Goal: Task Accomplishment & Management: Complete application form

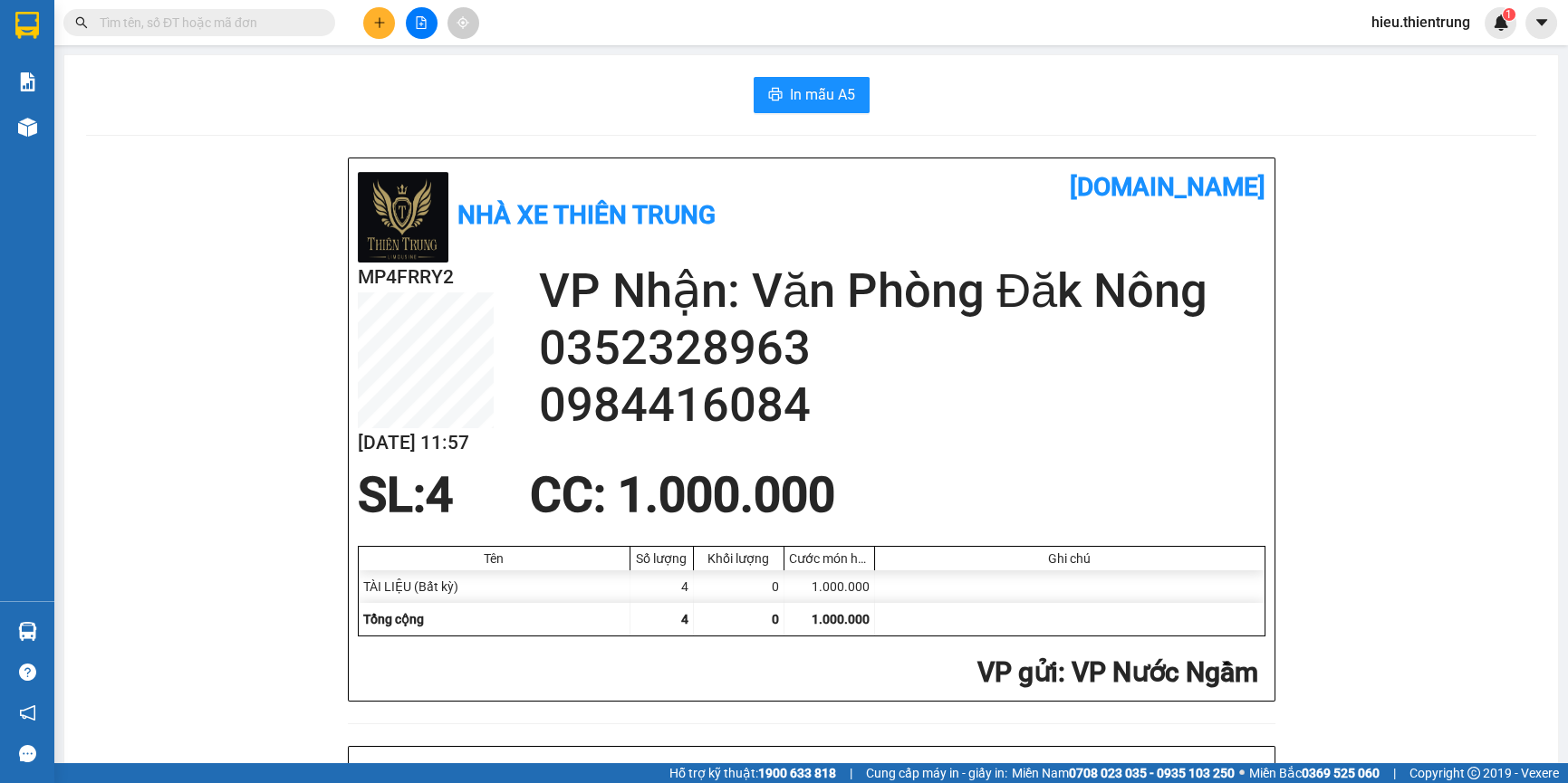
click at [435, 19] on button at bounding box center [421, 23] width 31 height 31
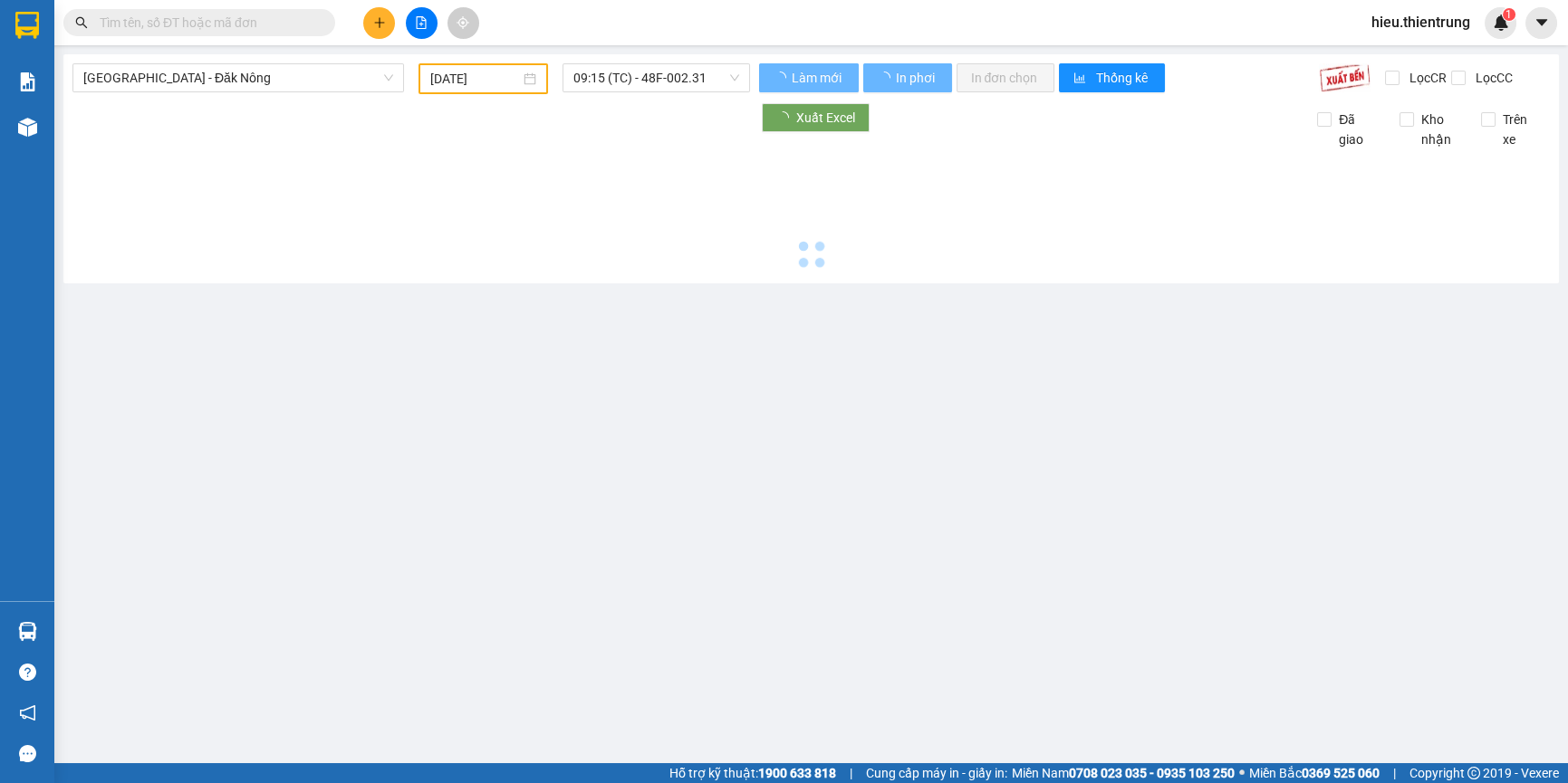
type input "[DATE]"
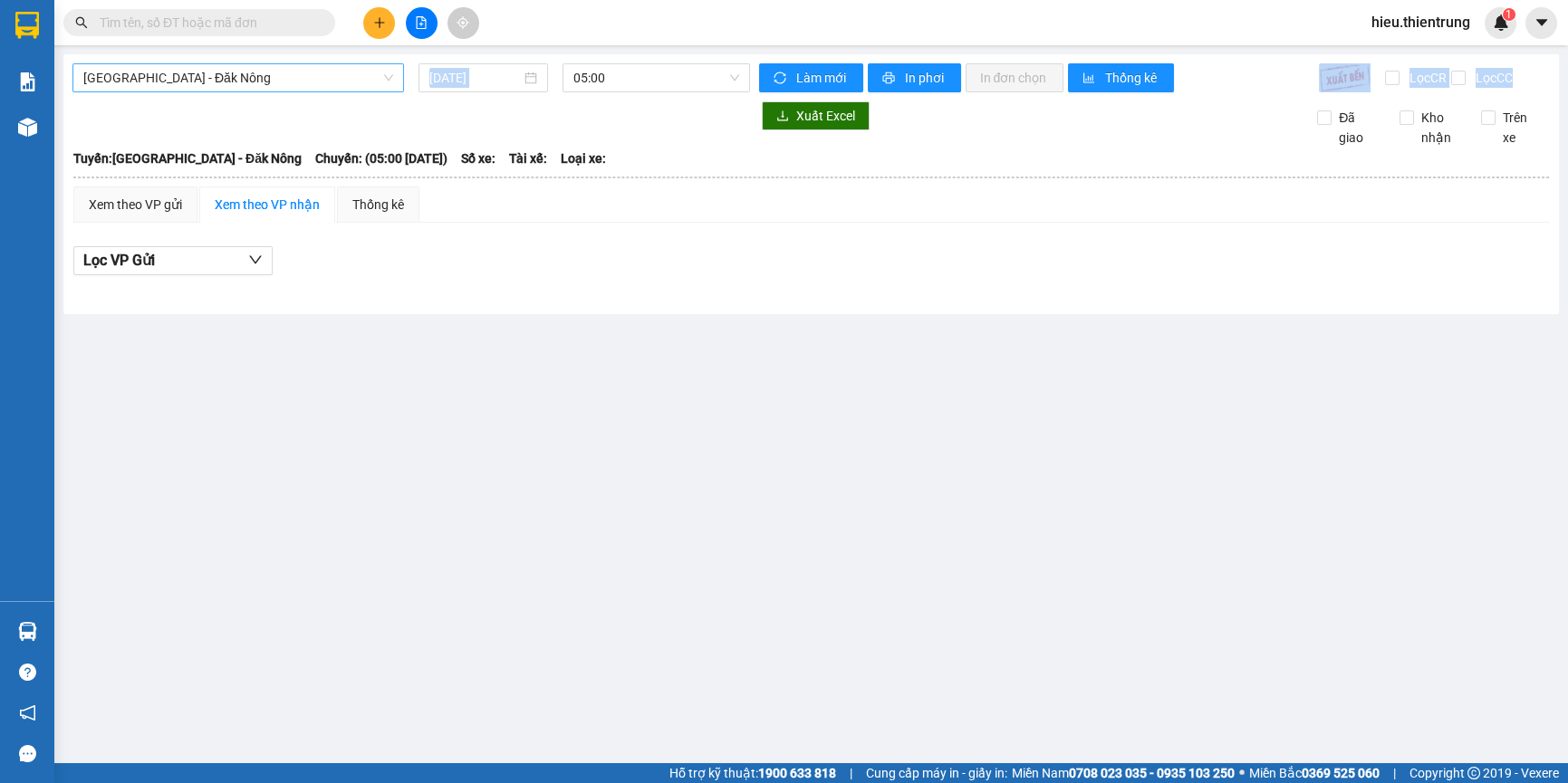
click at [244, 87] on div "[GEOGRAPHIC_DATA] - Đăk Nông [DATE] 05:00 Làm mới In phơi In đơn chọn Thống kê …" at bounding box center [811, 184] width 1495 height 260
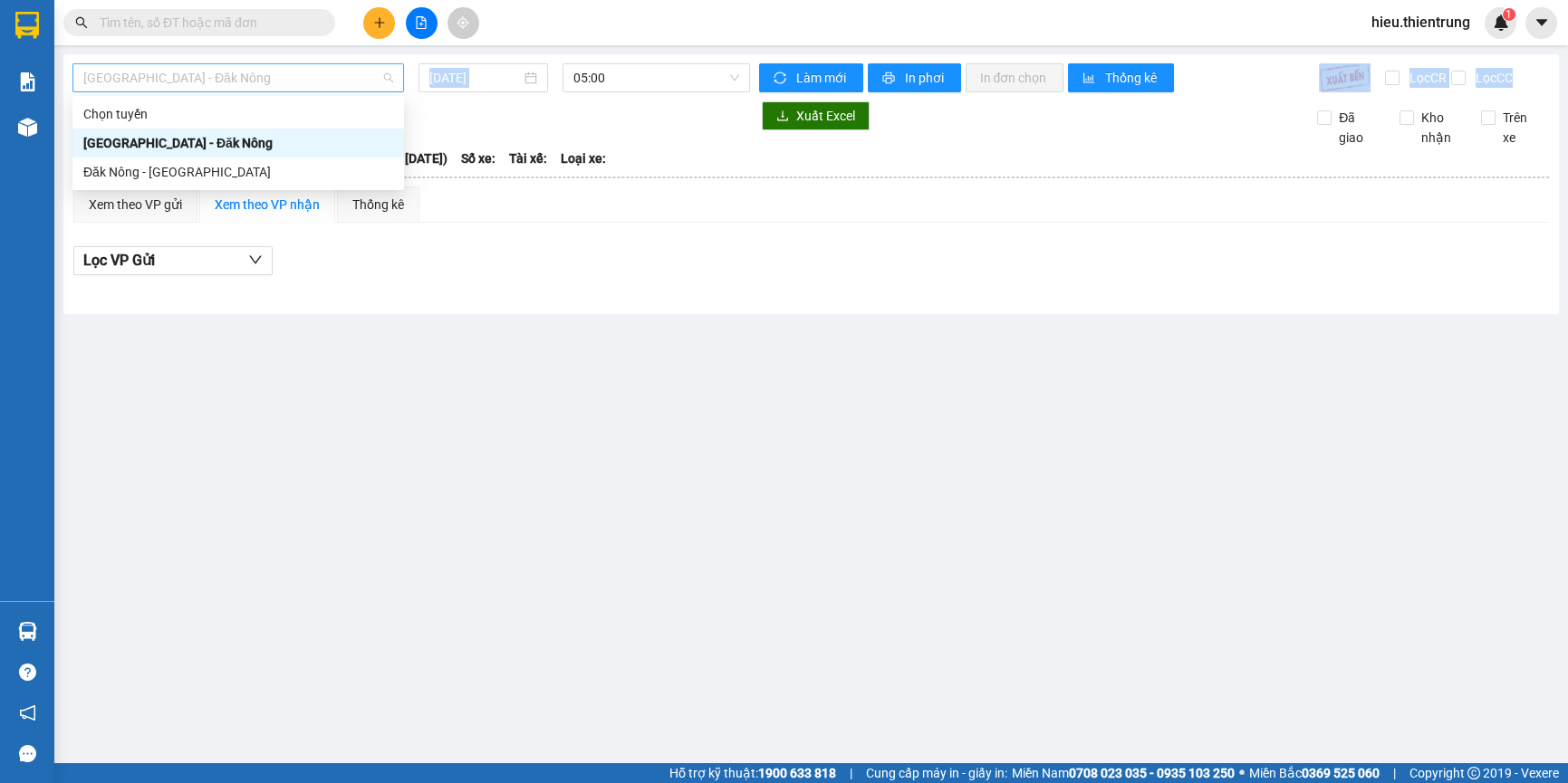
click at [246, 77] on span "[GEOGRAPHIC_DATA] - Đăk Nông" at bounding box center [238, 78] width 310 height 28
click at [185, 176] on div "Đăk Nông - [GEOGRAPHIC_DATA]" at bounding box center [238, 172] width 310 height 20
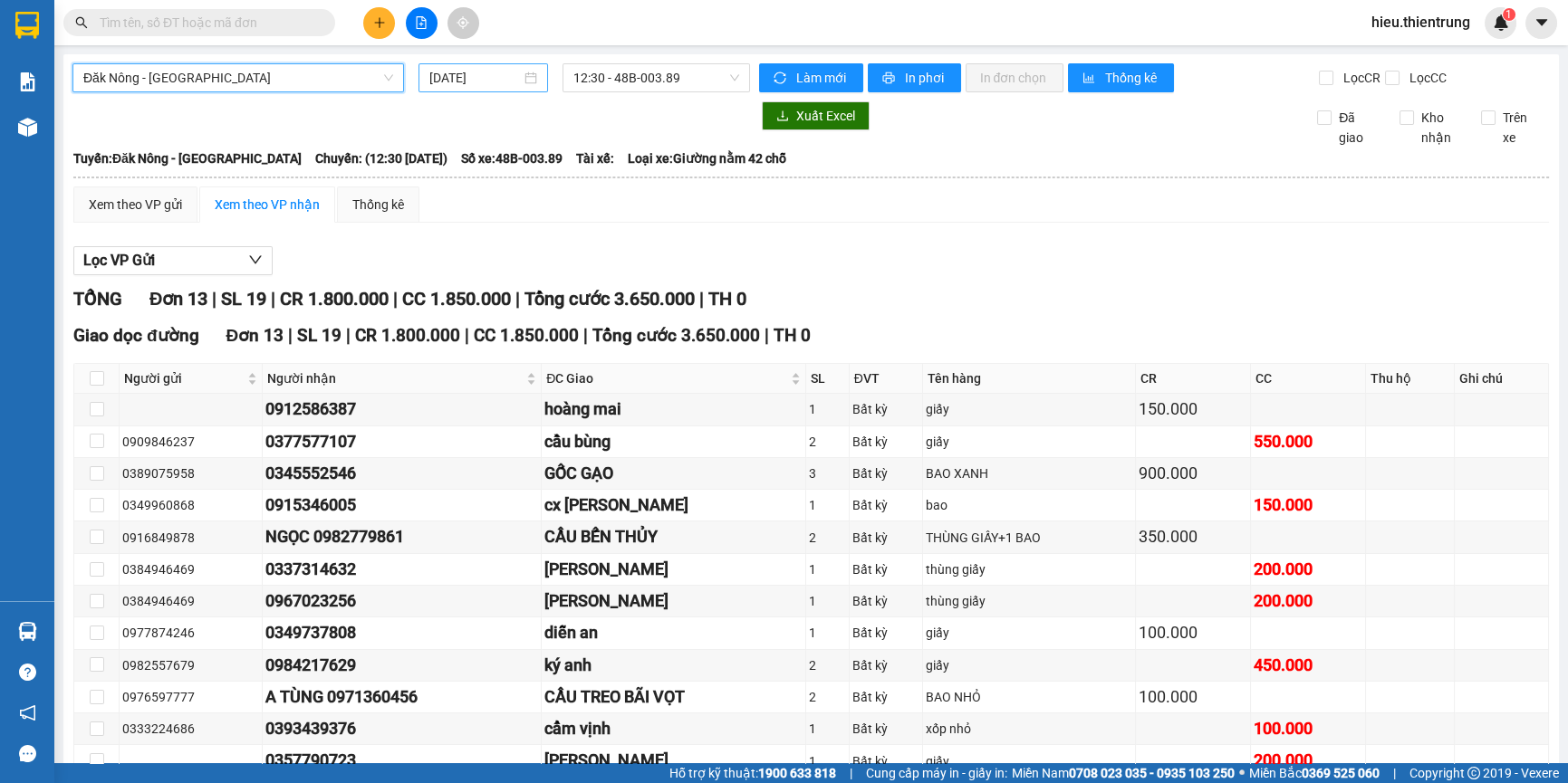
click at [487, 80] on input "[DATE]" at bounding box center [475, 78] width 92 height 20
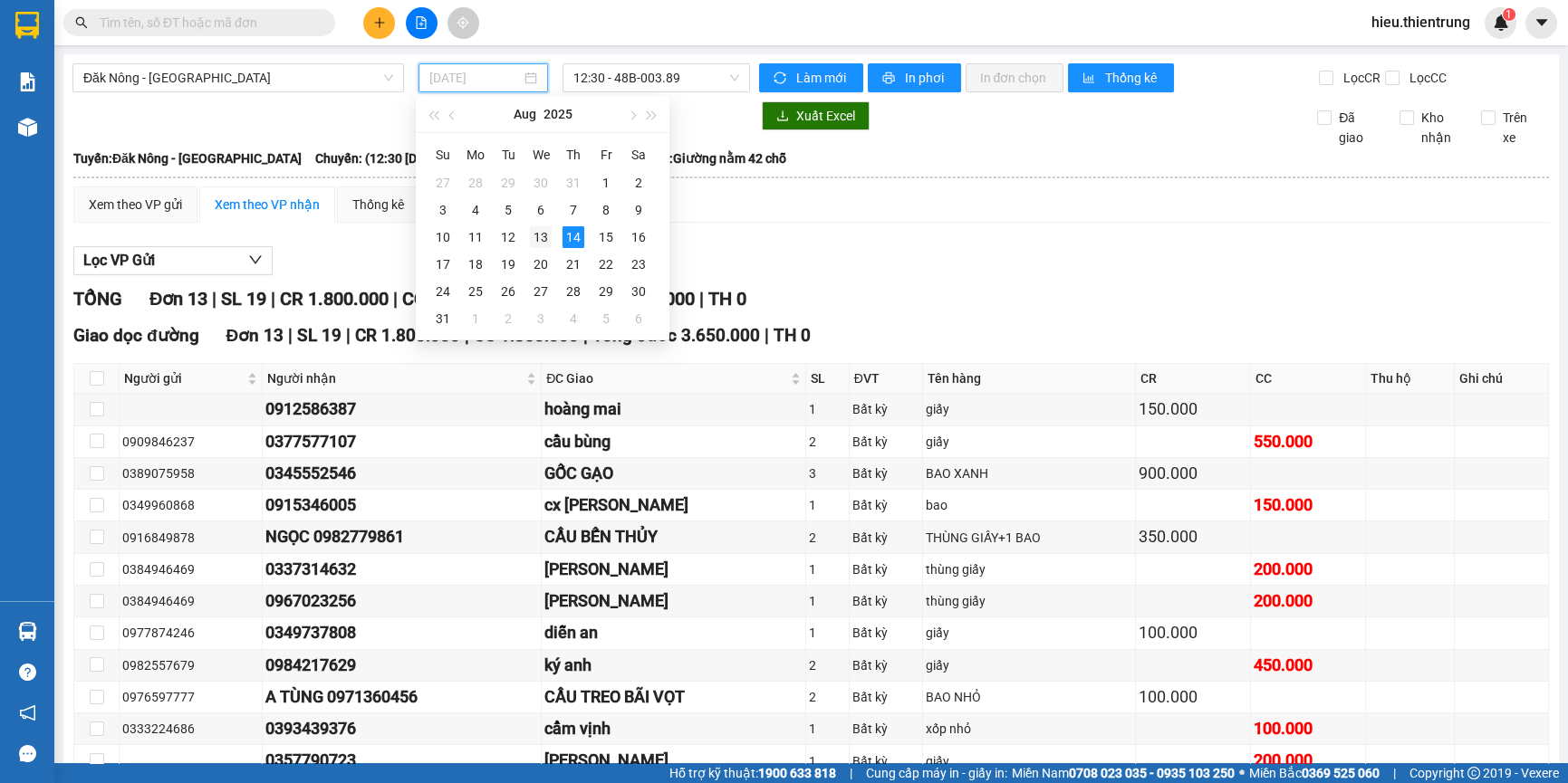
click at [540, 235] on div "13" at bounding box center [540, 237] width 22 height 22
type input "[DATE]"
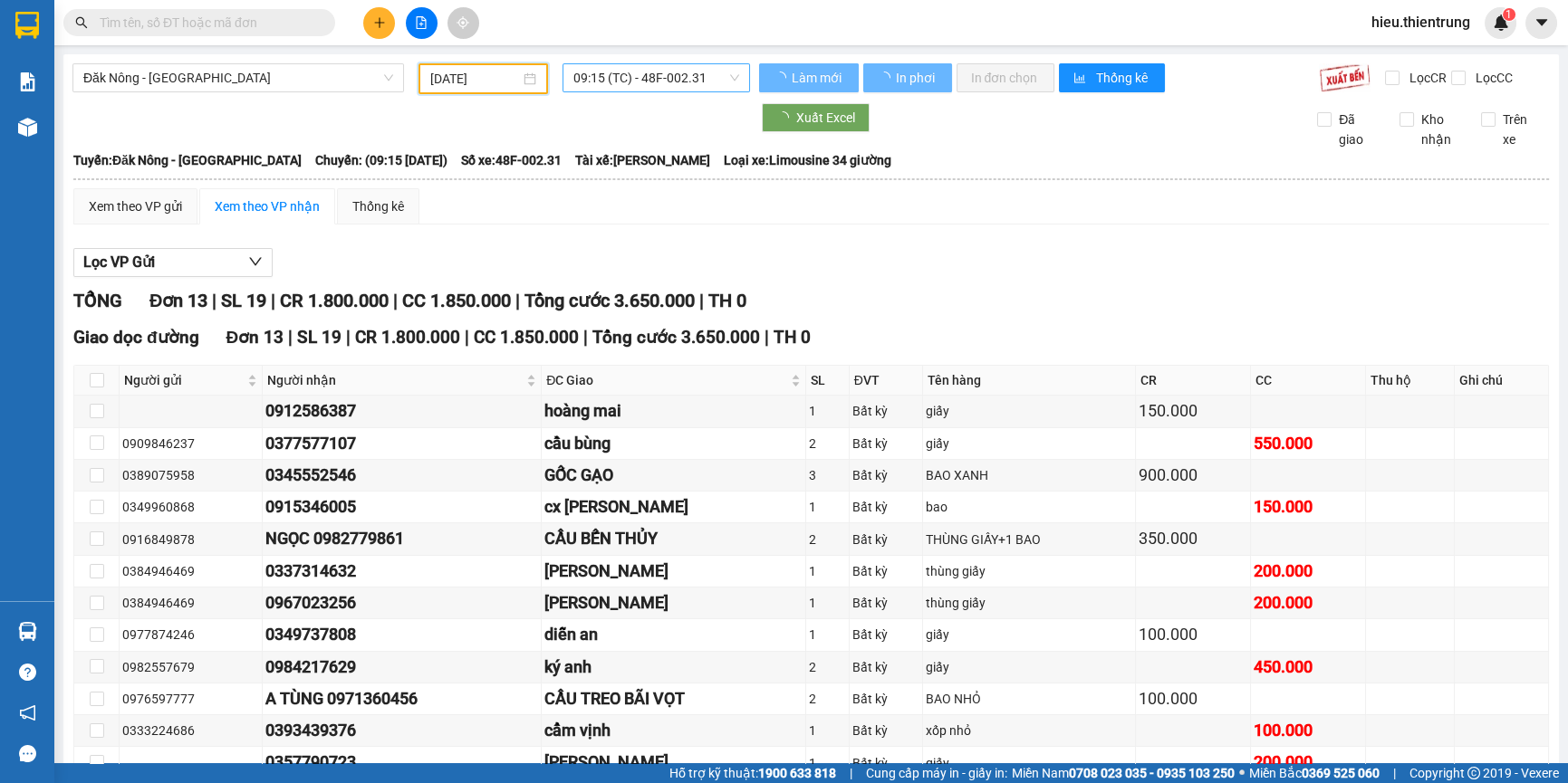
click at [608, 80] on span "09:15 (TC) - 48F-002.31" at bounding box center [656, 78] width 165 height 28
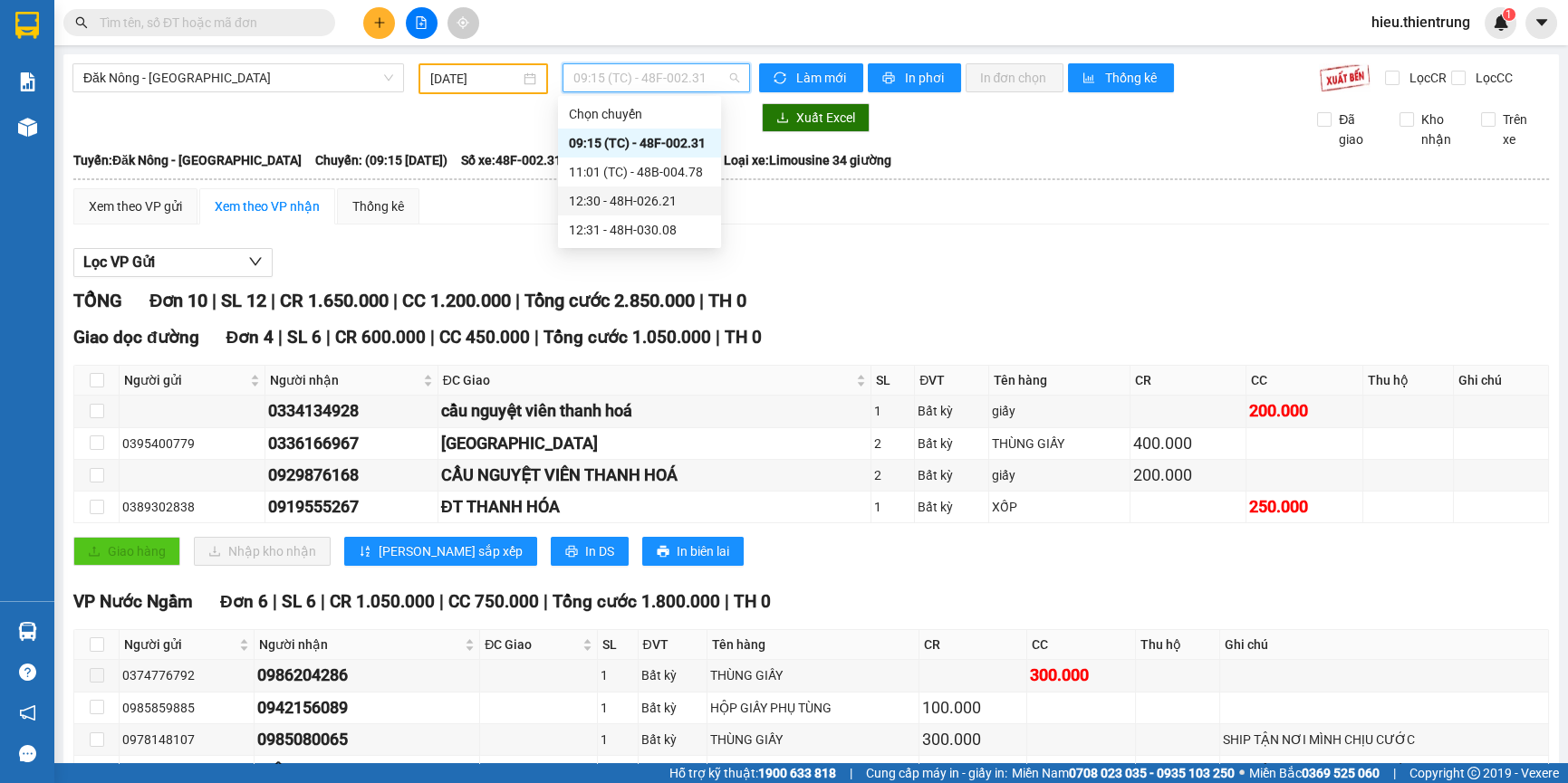
click at [646, 210] on div "12:30 - 48H-026.21" at bounding box center [640, 201] width 142 height 20
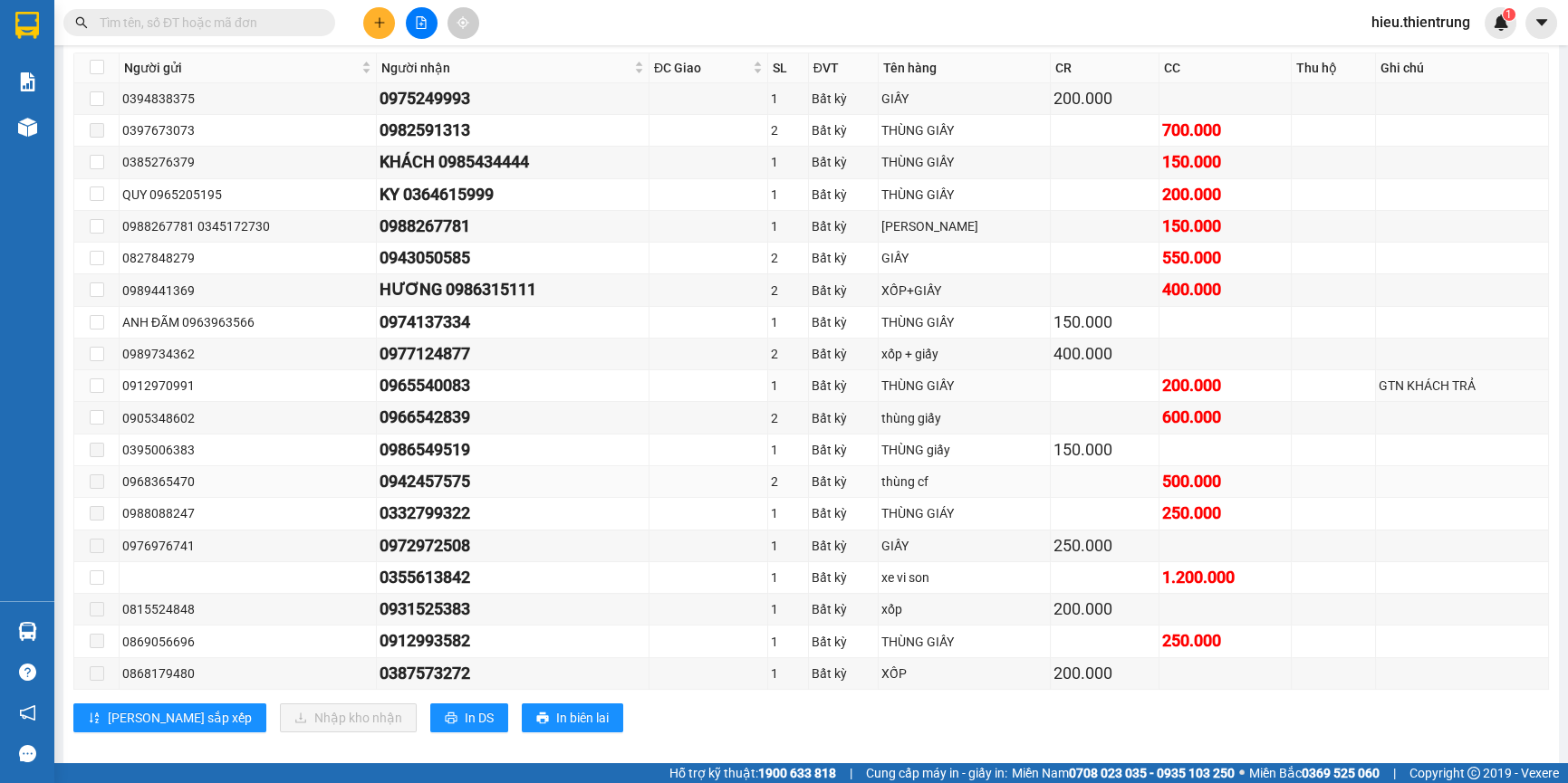
scroll to position [530, 0]
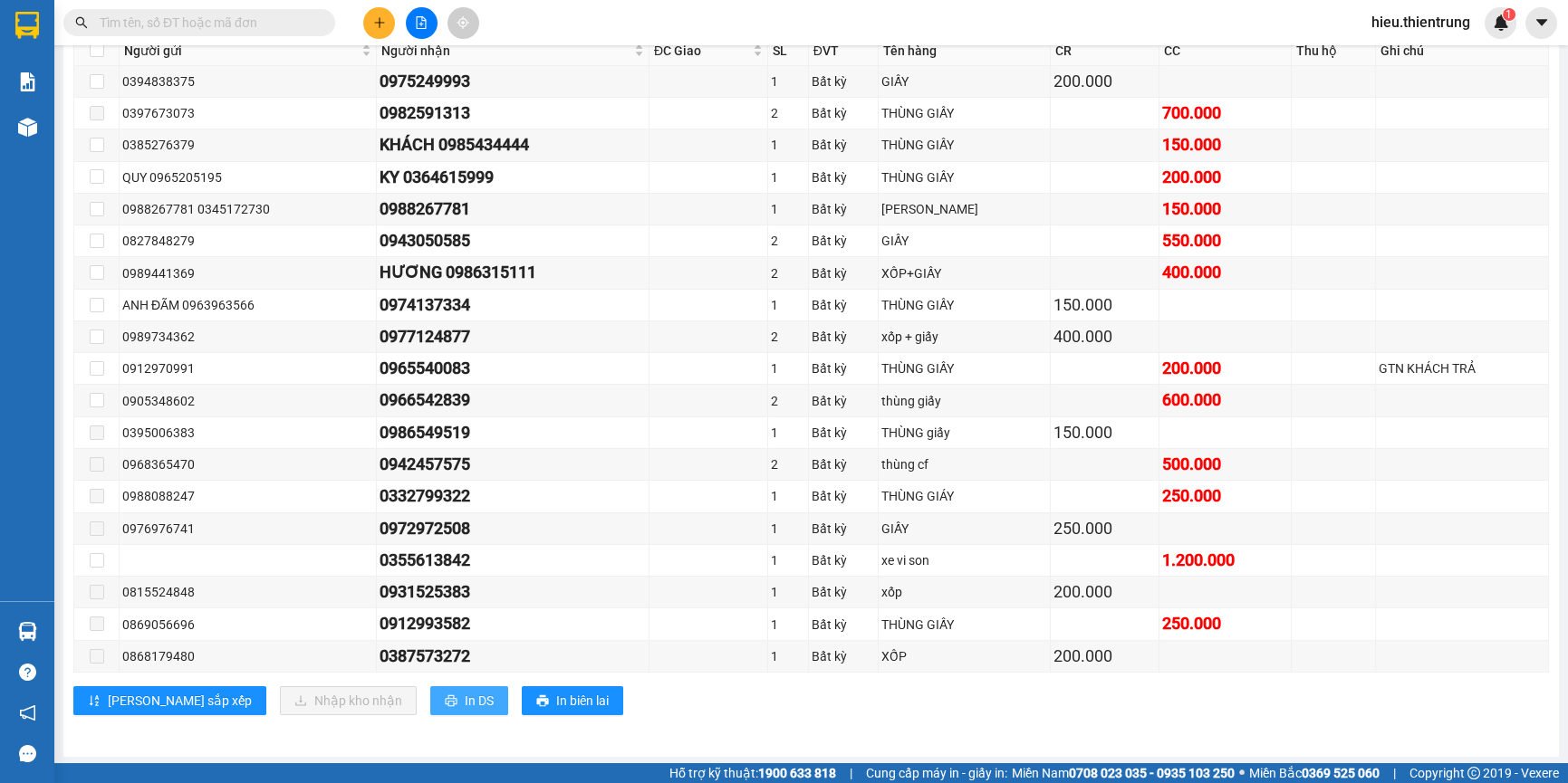
click at [465, 691] on span "In DS" at bounding box center [480, 701] width 29 height 20
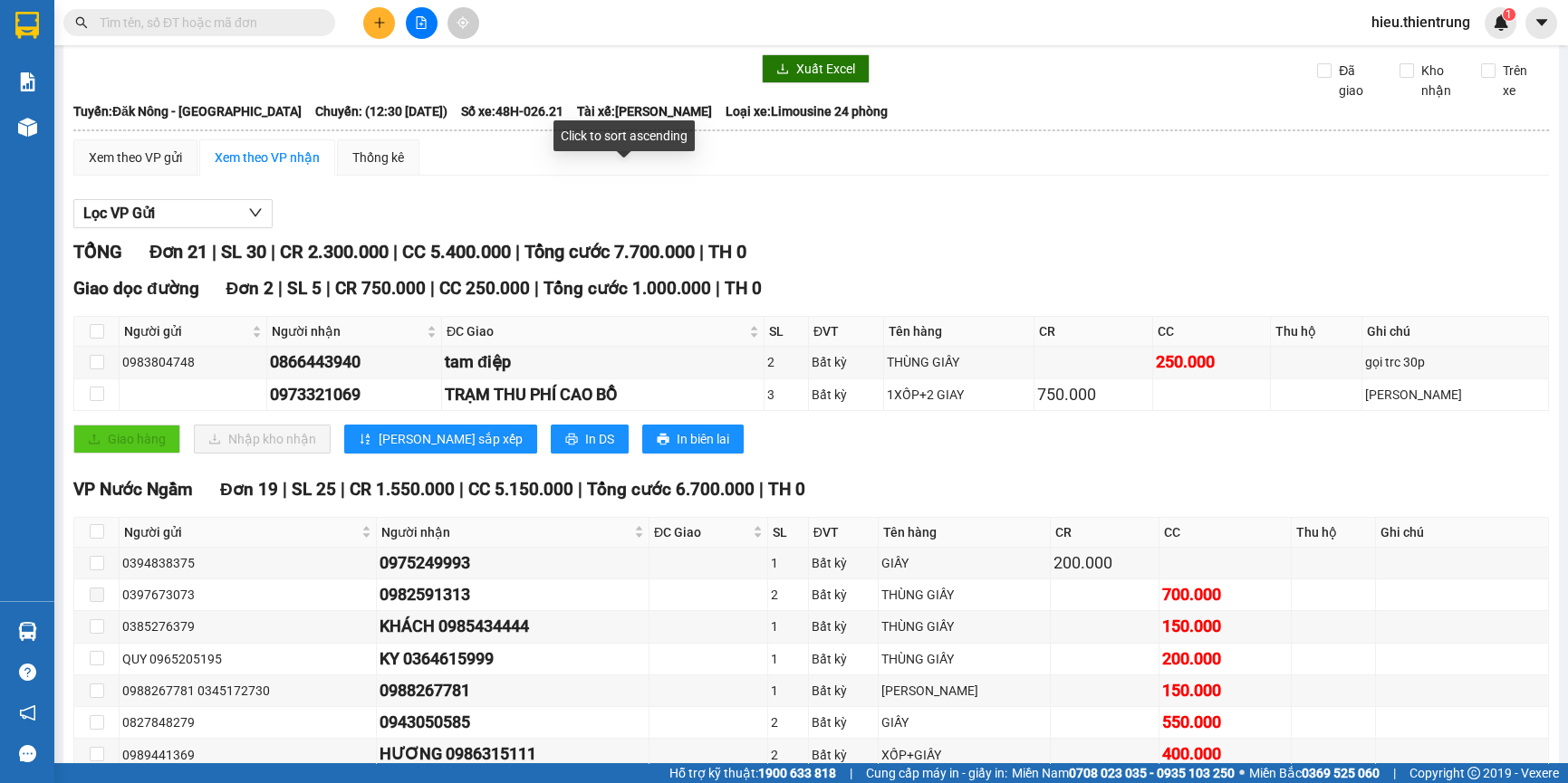
scroll to position [0, 0]
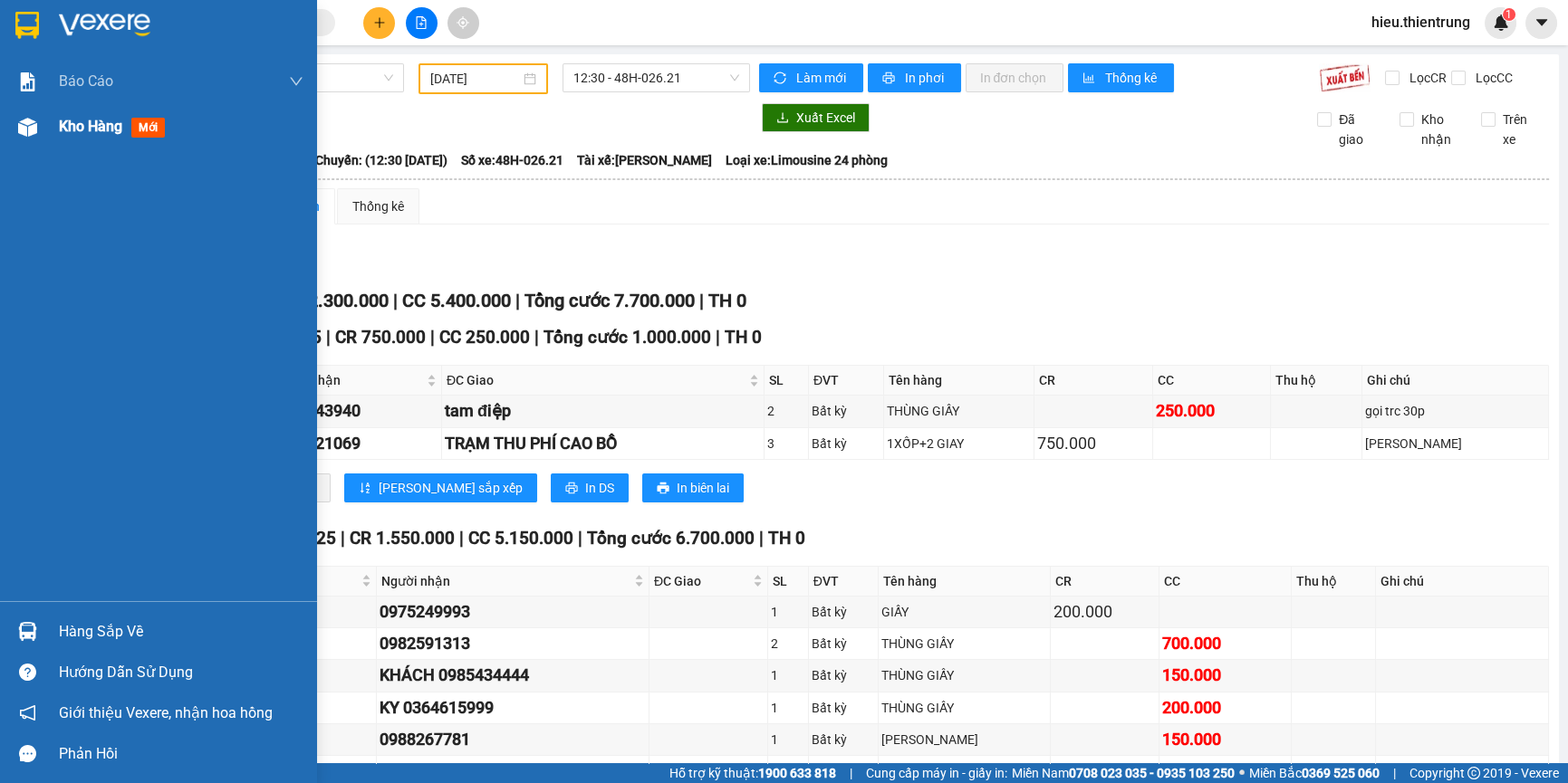
click at [55, 129] on div "Kho hàng mới" at bounding box center [158, 126] width 317 height 45
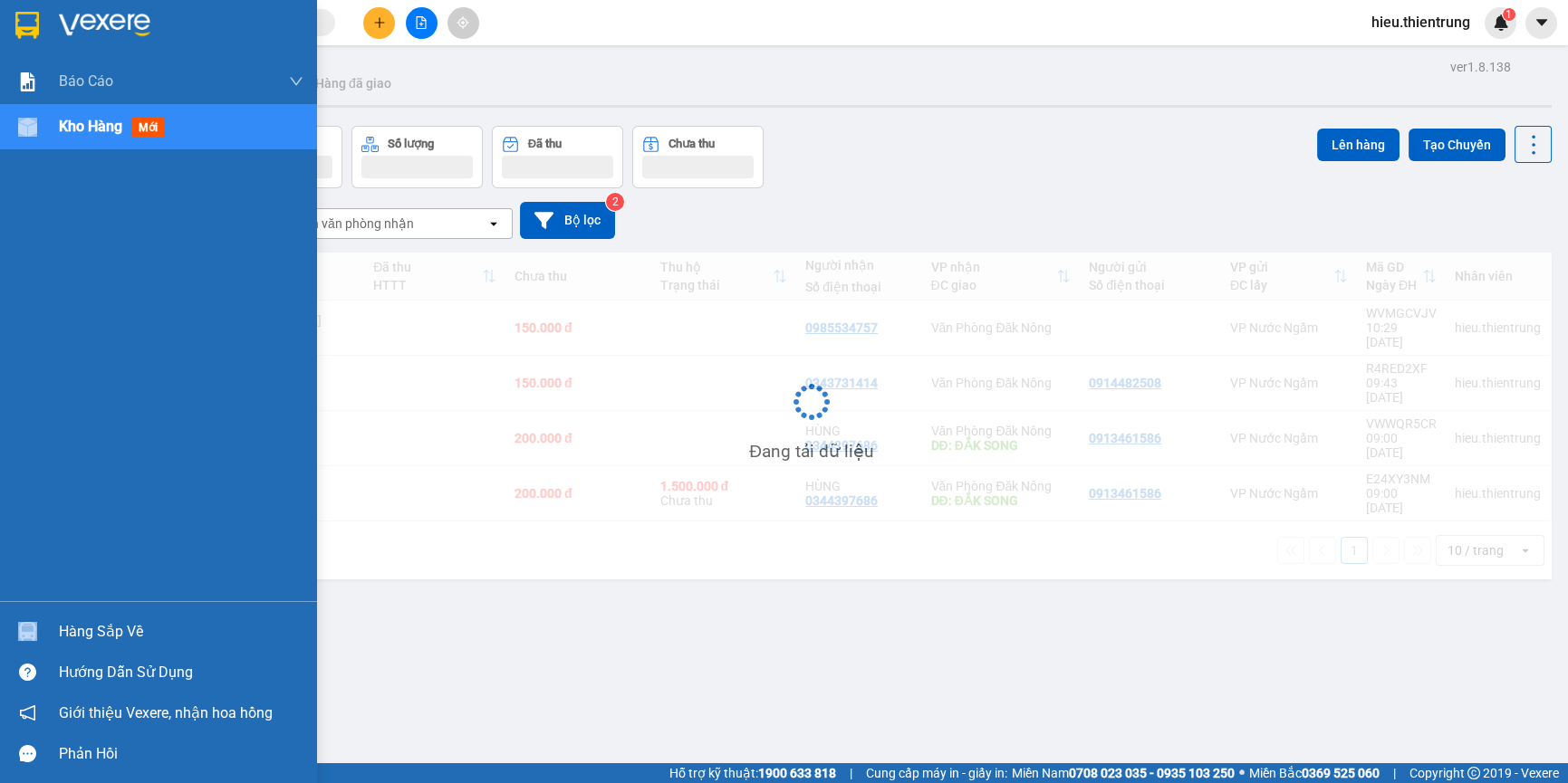
click at [55, 129] on div "Kho hàng mới" at bounding box center [158, 126] width 317 height 45
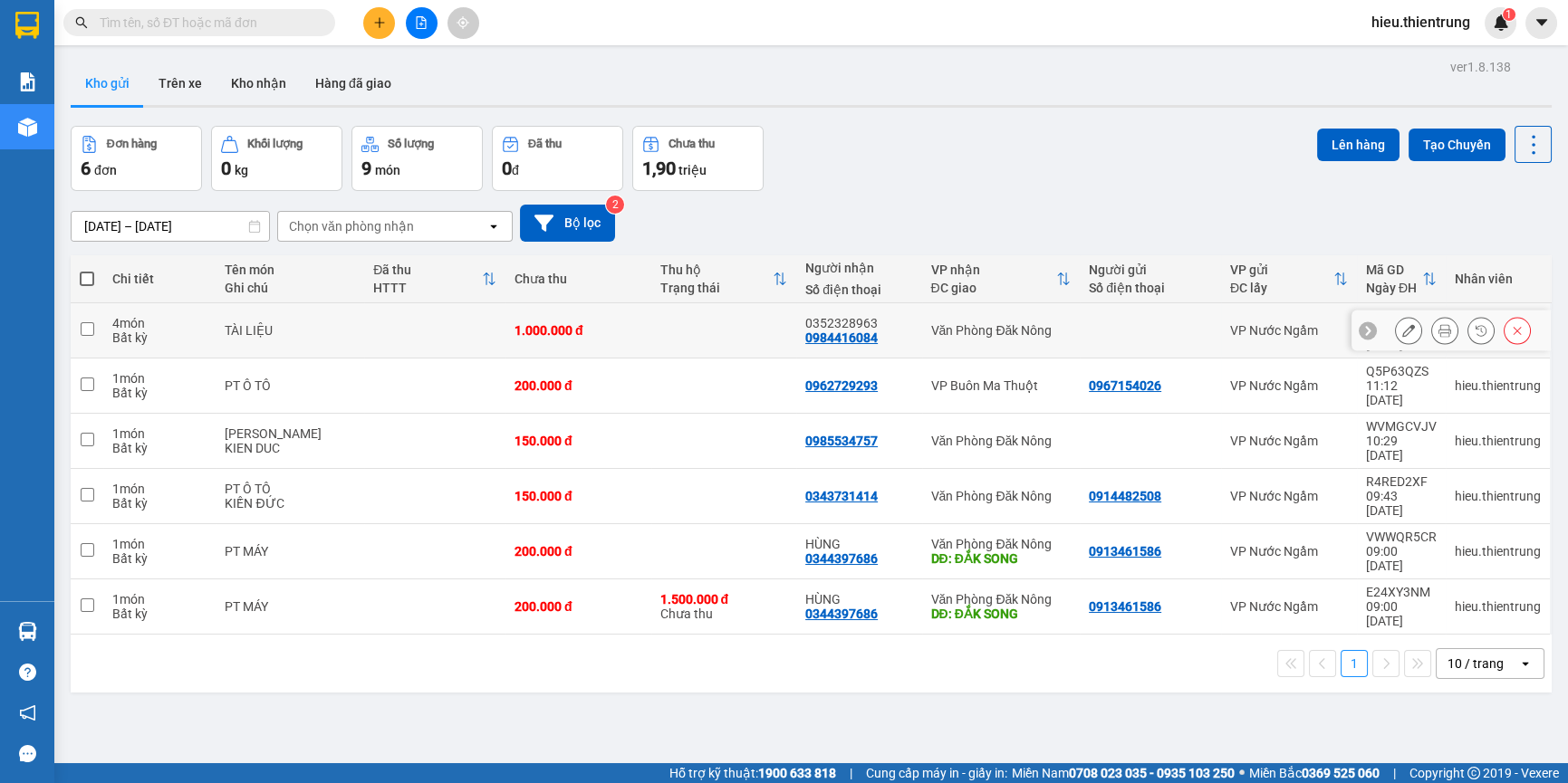
click at [1438, 324] on icon at bounding box center [1445, 331] width 13 height 13
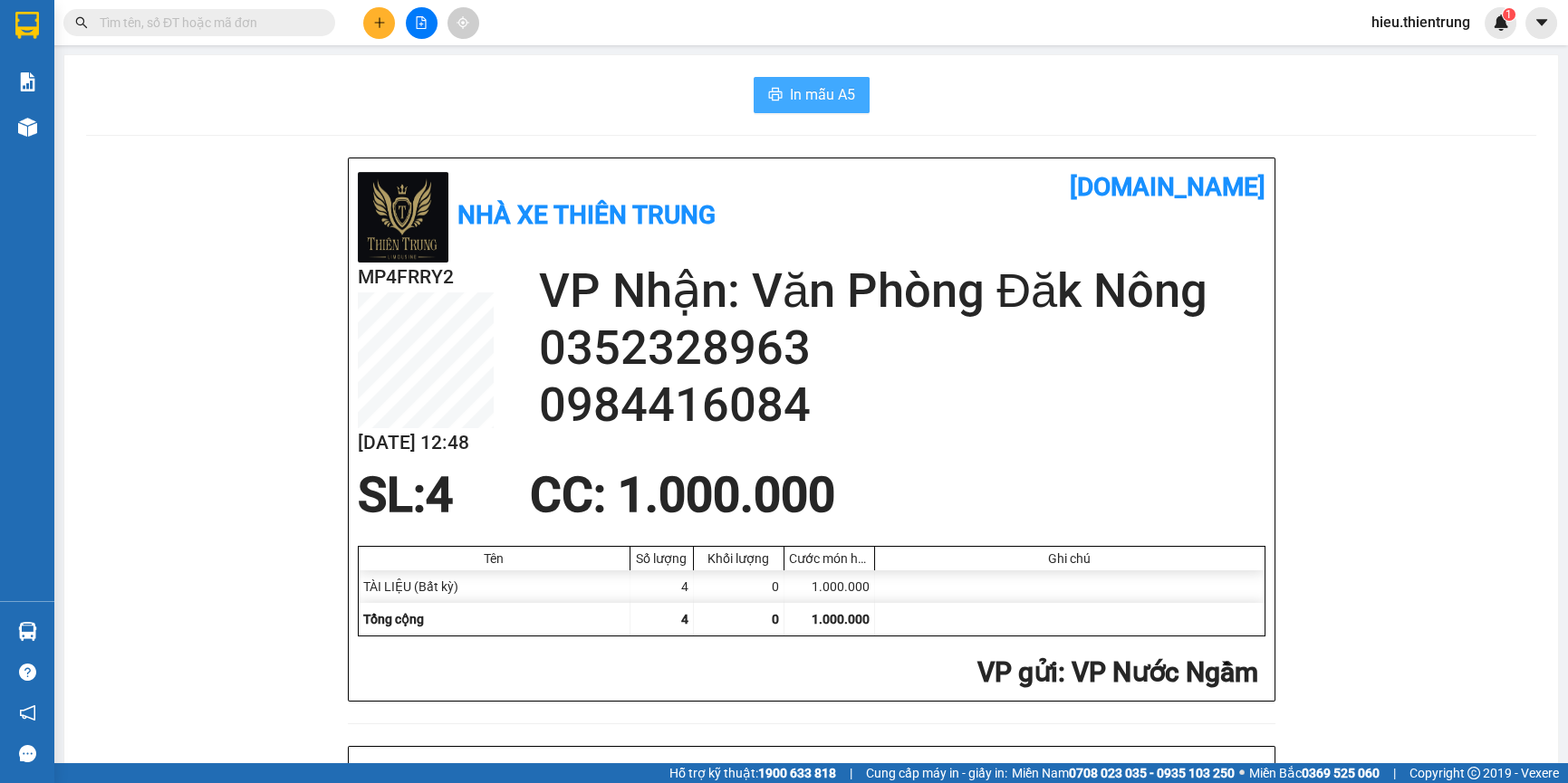
click at [784, 81] on button "In mẫu A5" at bounding box center [812, 95] width 116 height 36
click at [1039, 84] on div "In mẫu A5" at bounding box center [812, 95] width 1450 height 36
click at [382, 29] on button at bounding box center [379, 23] width 31 height 31
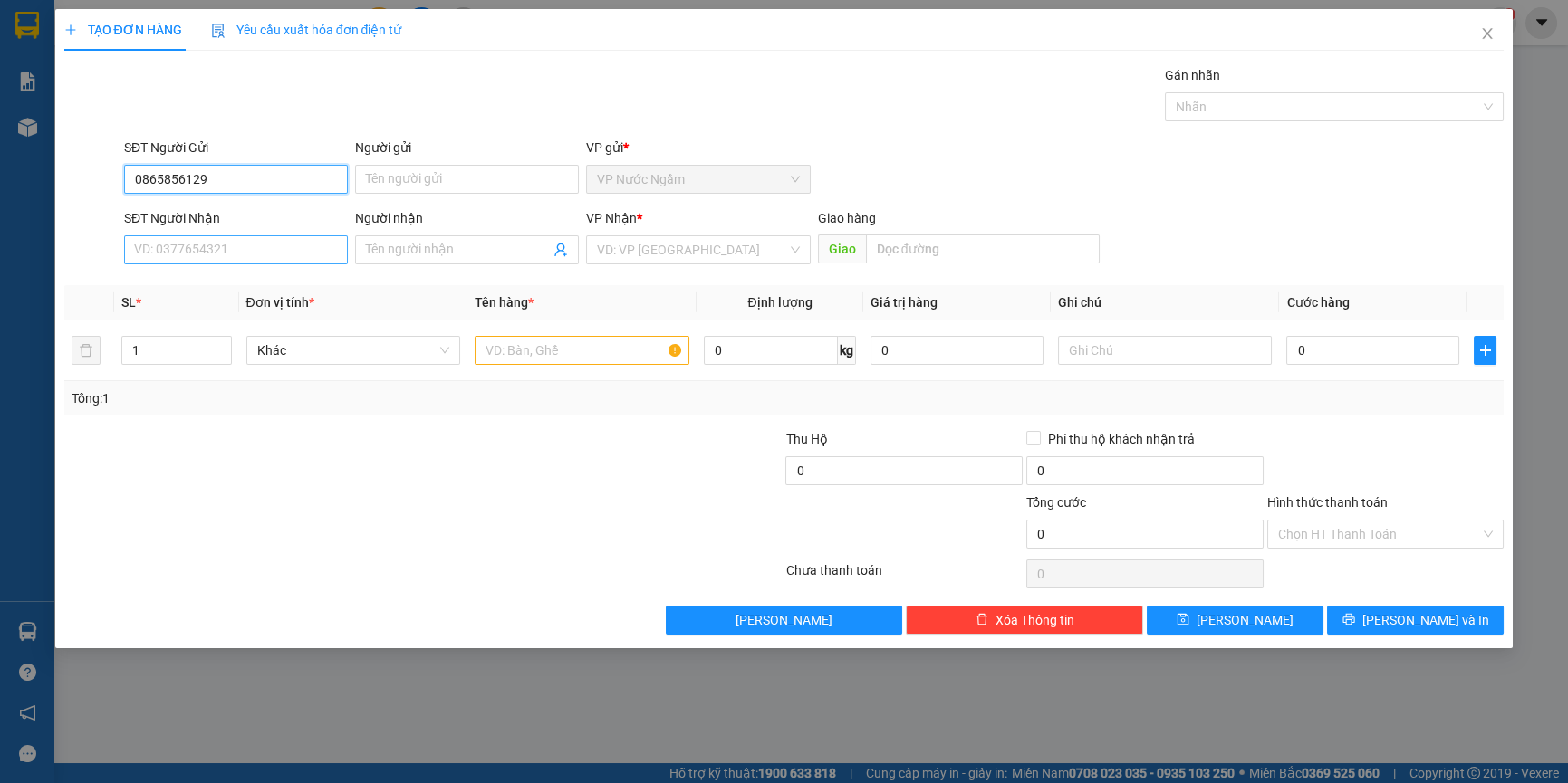
type input "0865856129"
click at [226, 254] on input "SĐT Người Nhận" at bounding box center [235, 250] width 223 height 29
click at [227, 280] on div "0847888859 - tình" at bounding box center [236, 287] width 202 height 20
type input "0847888859"
type input "tình"
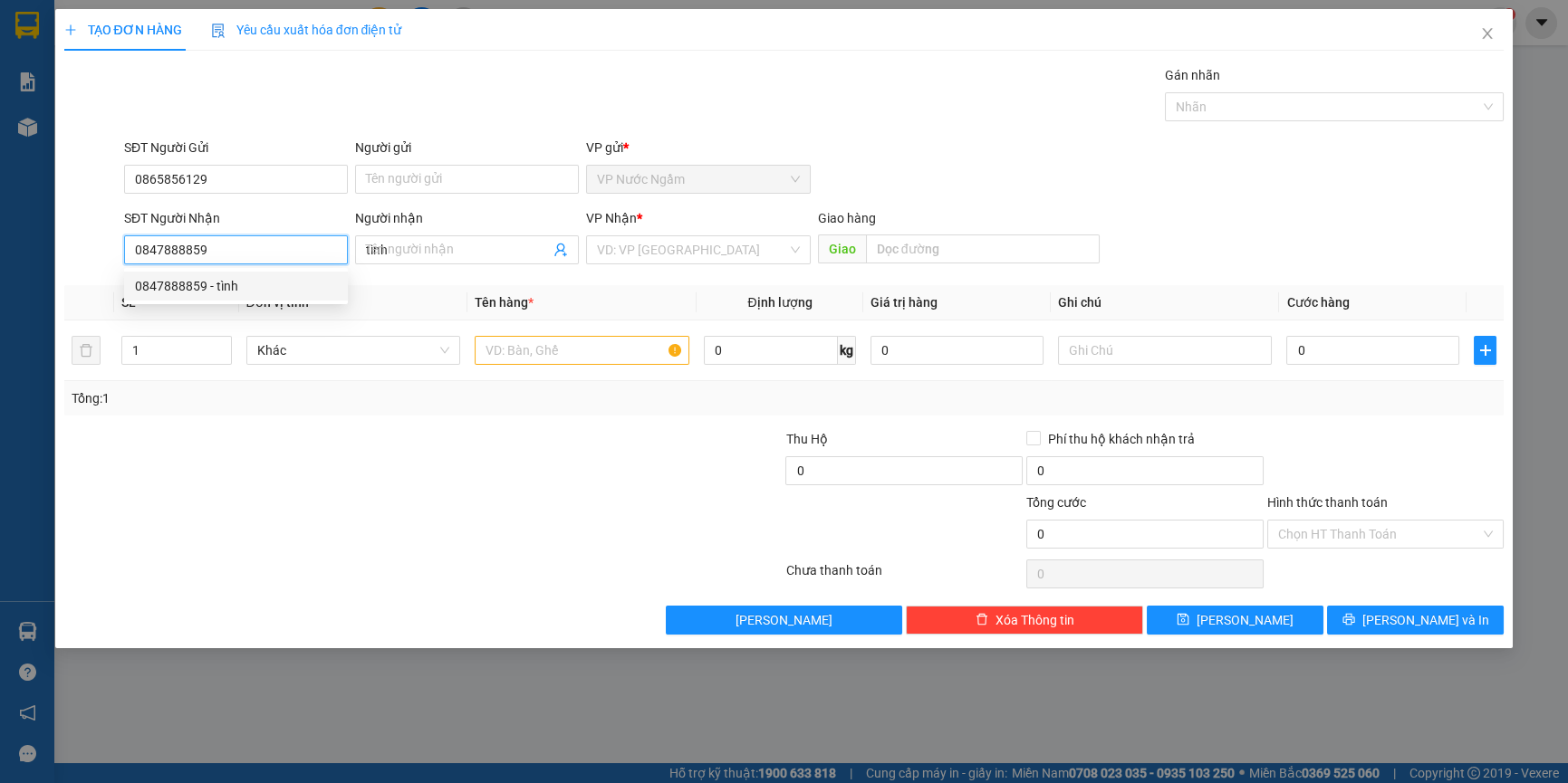
type input "150.000"
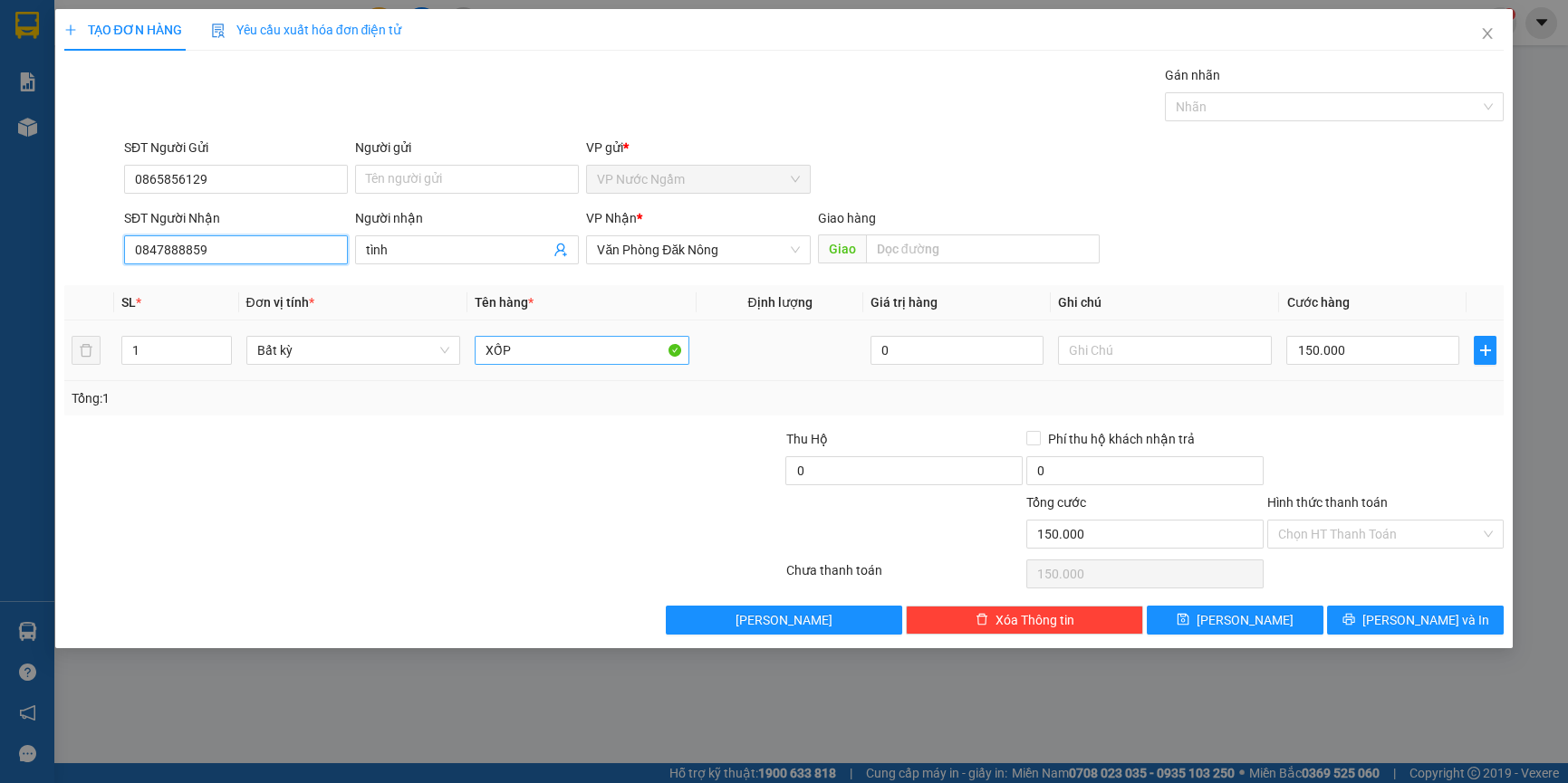
type input "0847888859"
drag, startPoint x: 534, startPoint y: 353, endPoint x: 416, endPoint y: 369, distance: 119.1
click at [416, 369] on tr "1 Bất kỳ XỐP 0 150.000" at bounding box center [784, 351] width 1440 height 61
type input "C"
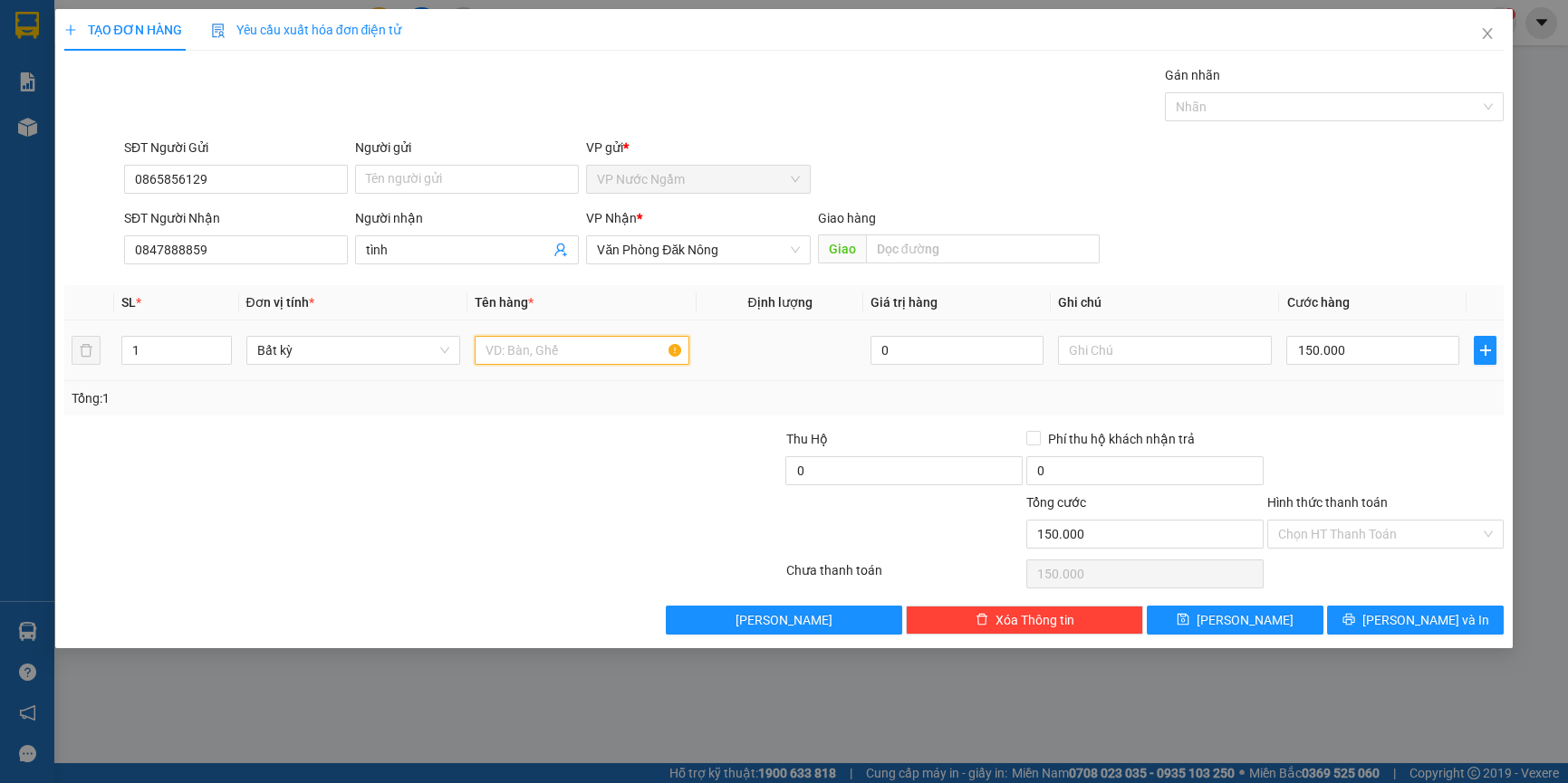
click at [571, 345] on input "text" at bounding box center [582, 351] width 215 height 29
type input "C"
type input "BÓ NẸP"
type input "0"
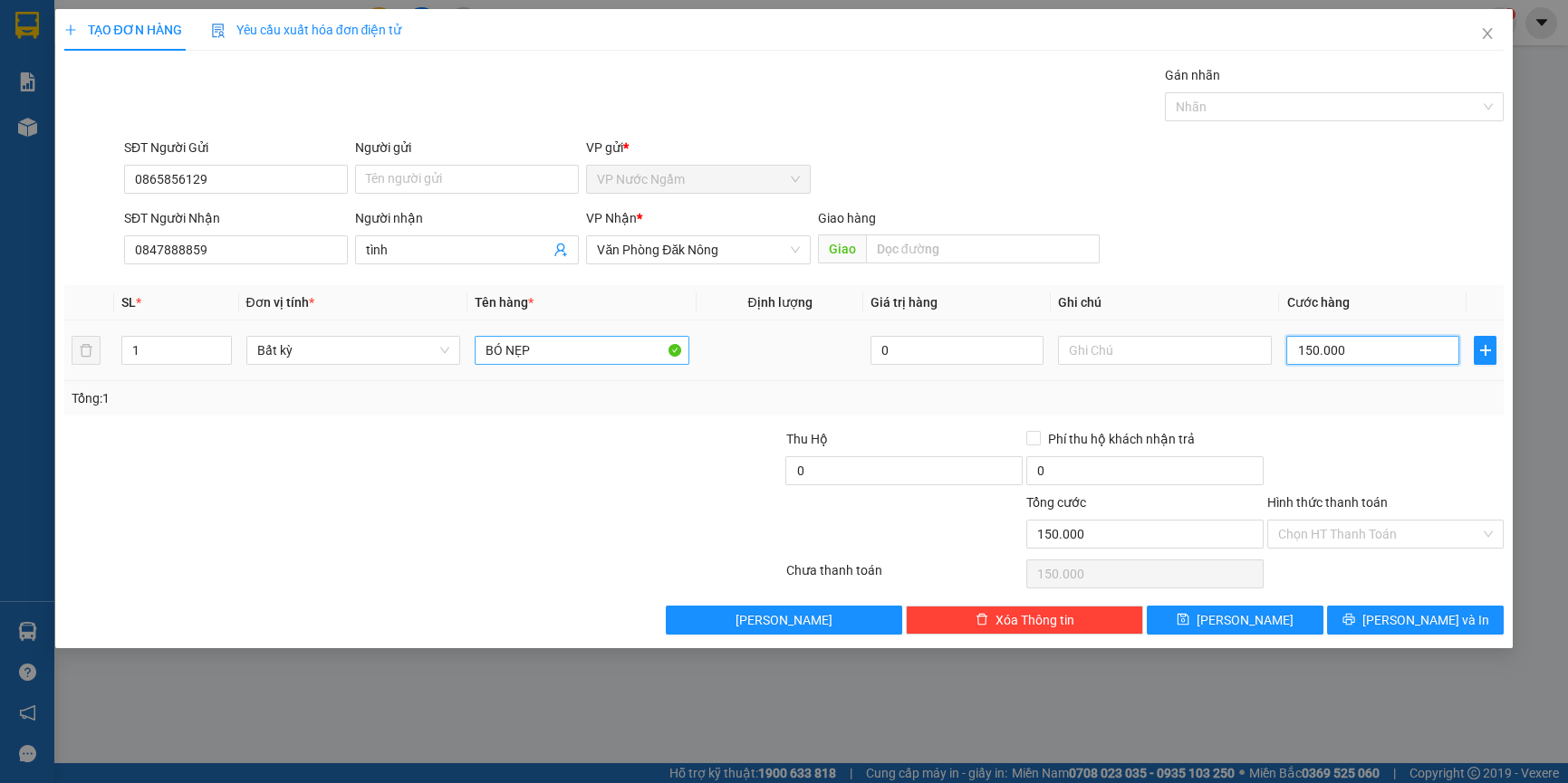
type input "0"
type input "2"
type input "25"
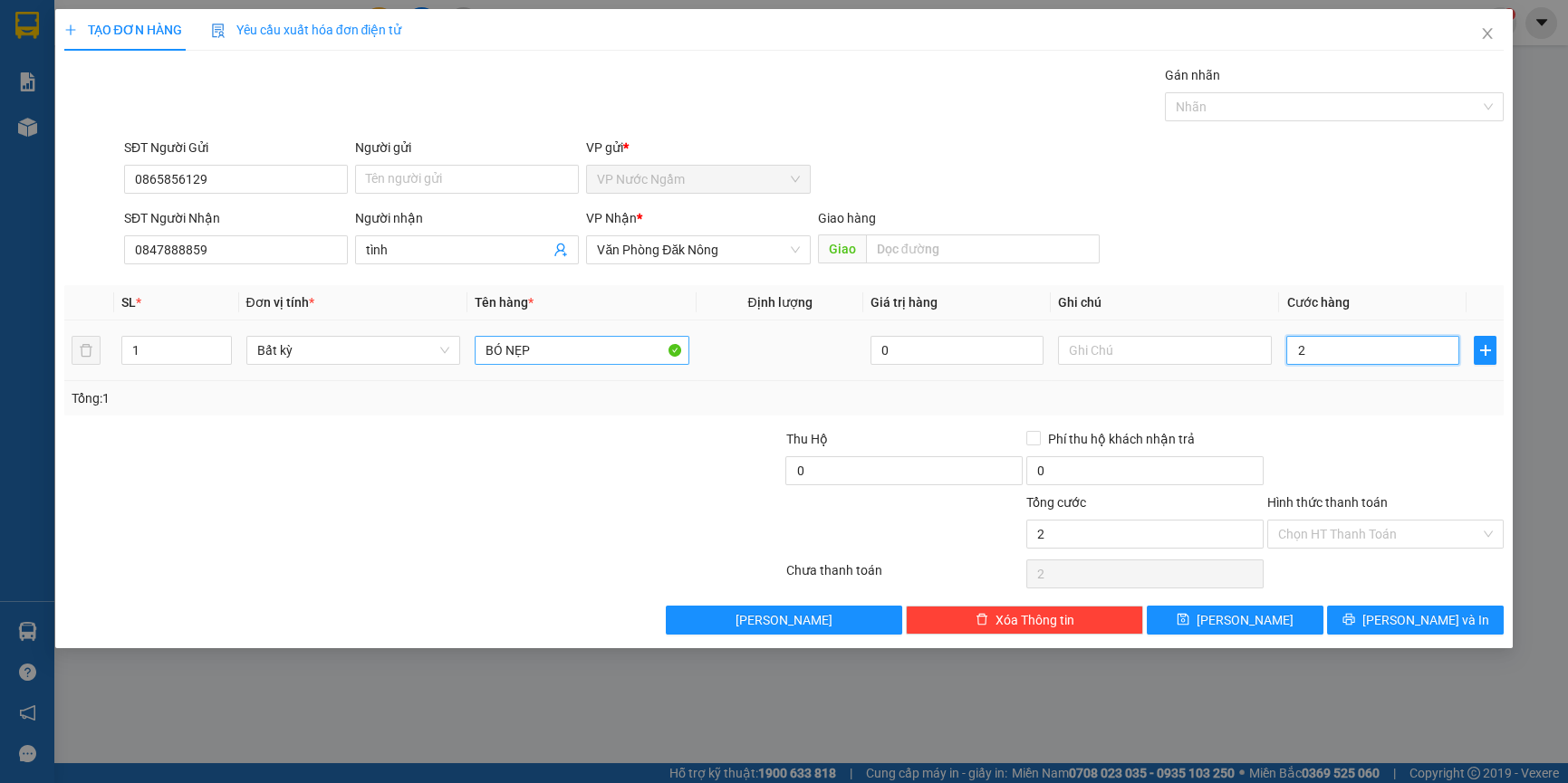
type input "25"
type input "250"
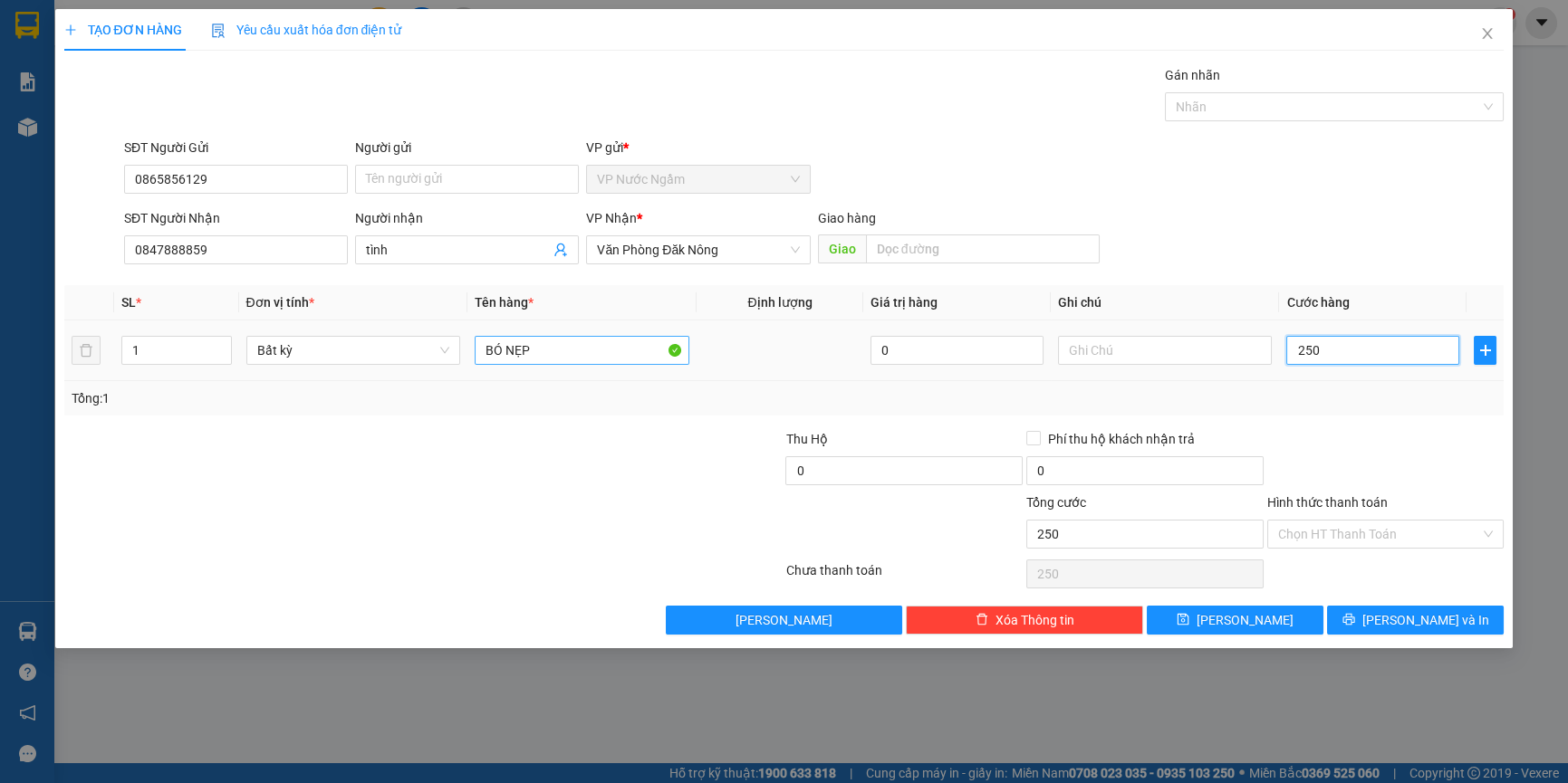
type input "2.500"
type input "25.000"
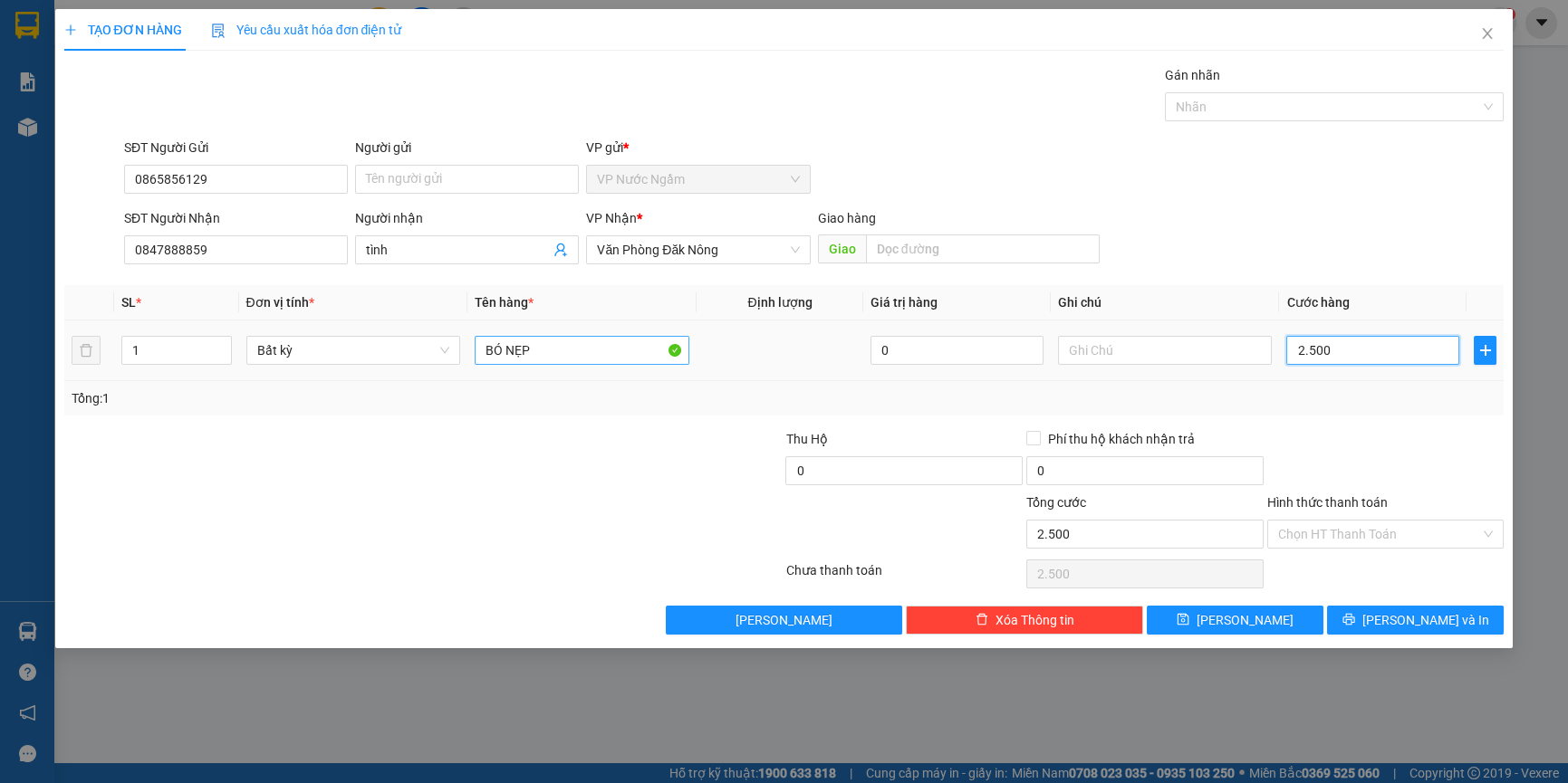
type input "25.000"
type input "250.000"
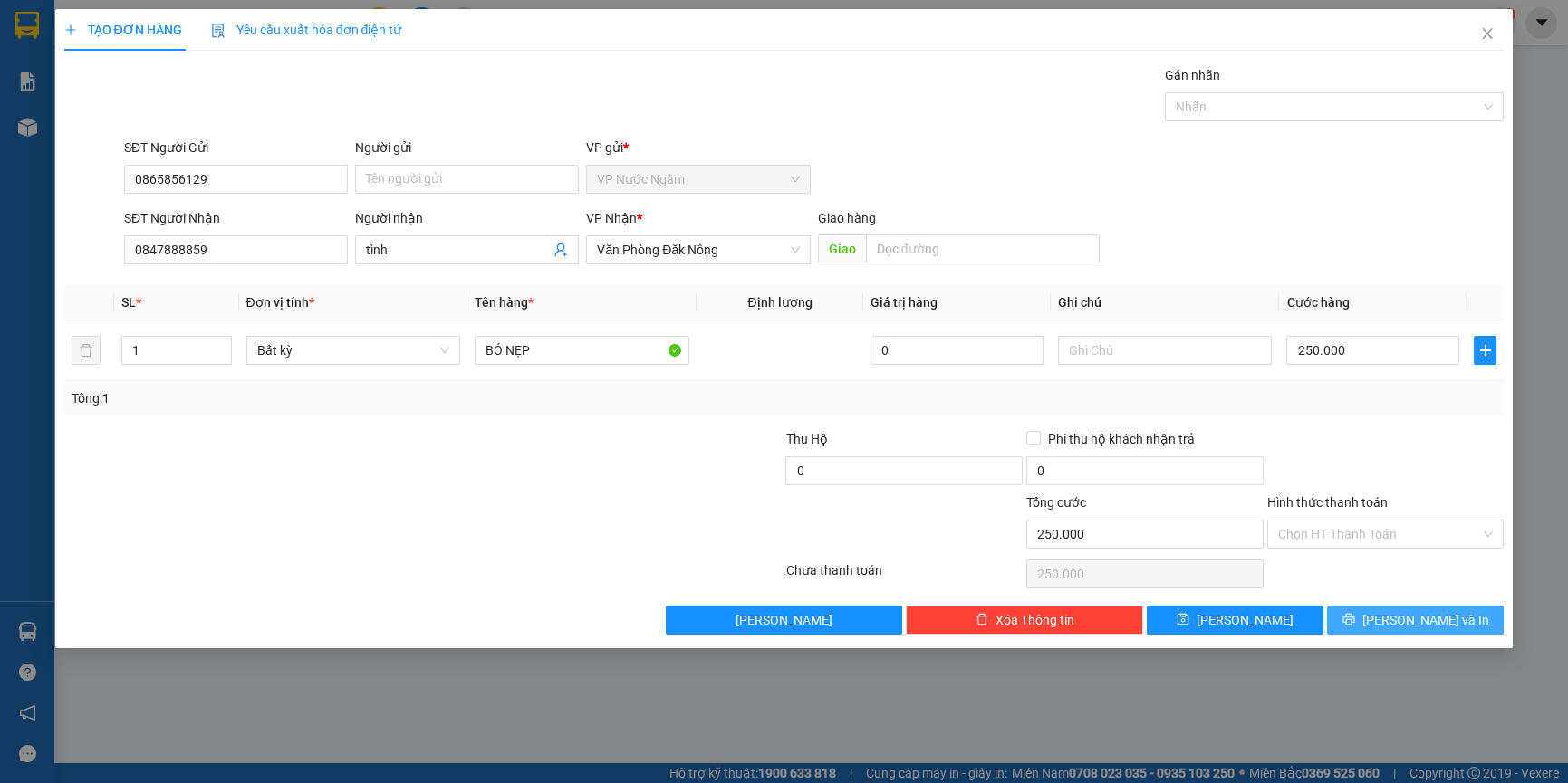
click at [1459, 618] on button "[PERSON_NAME] và In" at bounding box center [1415, 620] width 176 height 29
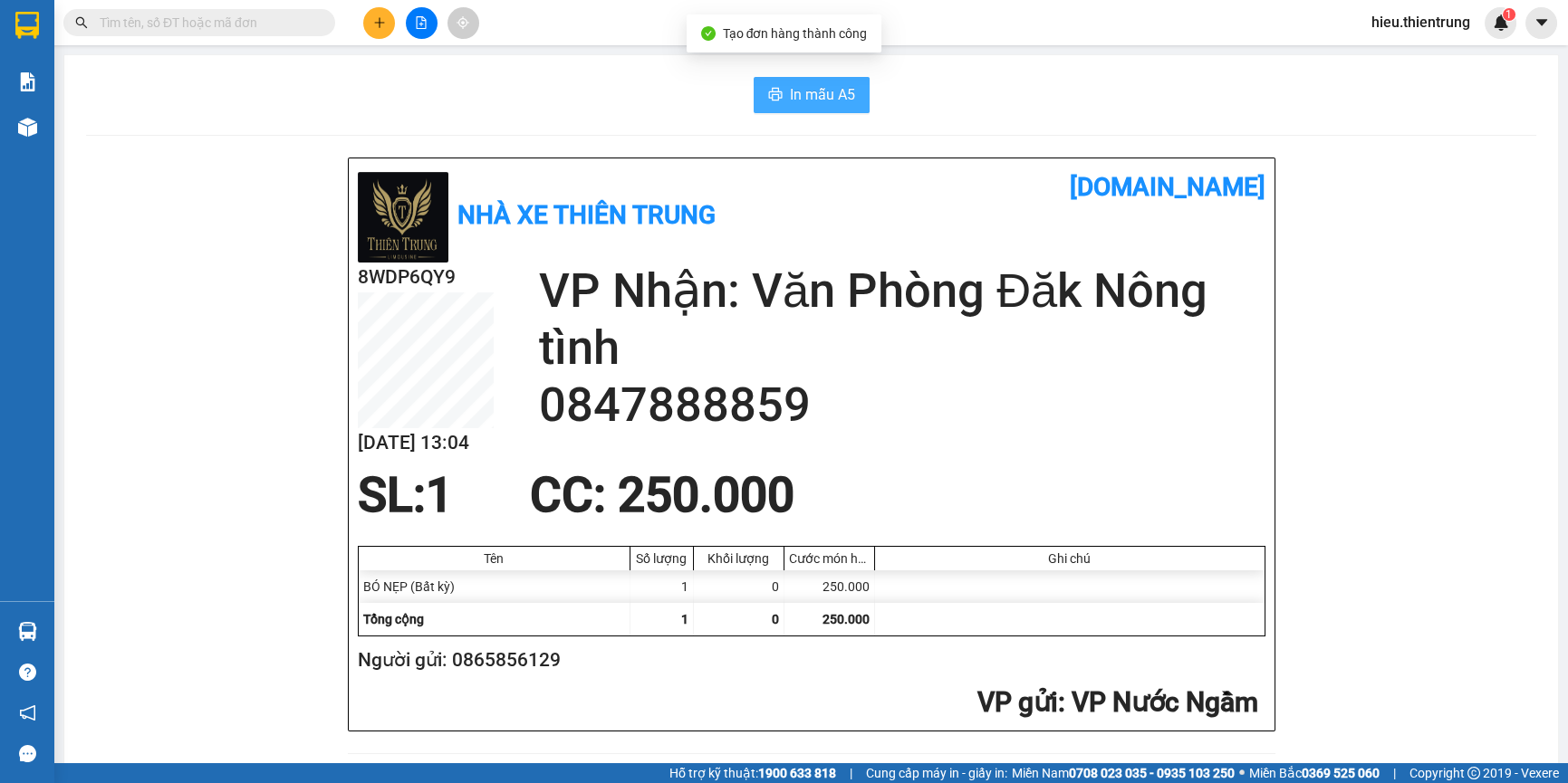
click at [799, 98] on span "In mẫu A5" at bounding box center [822, 95] width 65 height 23
drag, startPoint x: 1027, startPoint y: 111, endPoint x: 714, endPoint y: 105, distance: 313.1
click at [517, 87] on div "In mẫu A5" at bounding box center [812, 95] width 1450 height 36
